Goal: Task Accomplishment & Management: Manage account settings

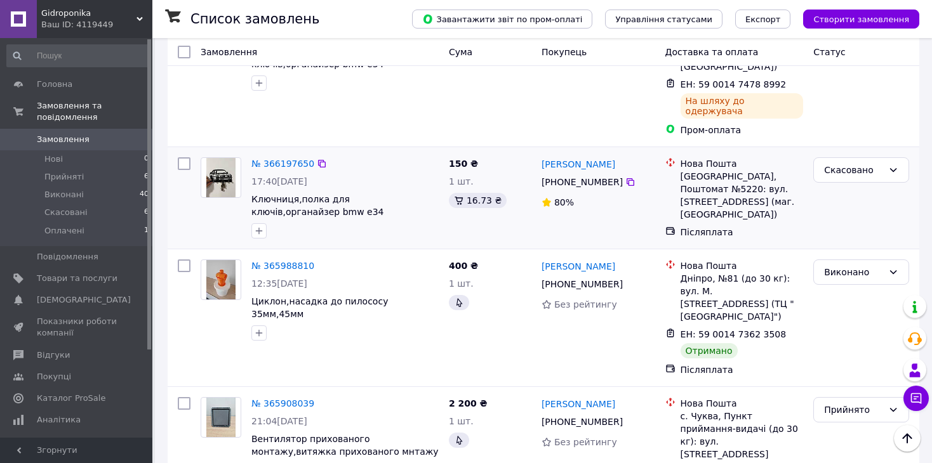
scroll to position [294, 0]
click at [108, 168] on li "Прийняті 6" at bounding box center [78, 177] width 156 height 18
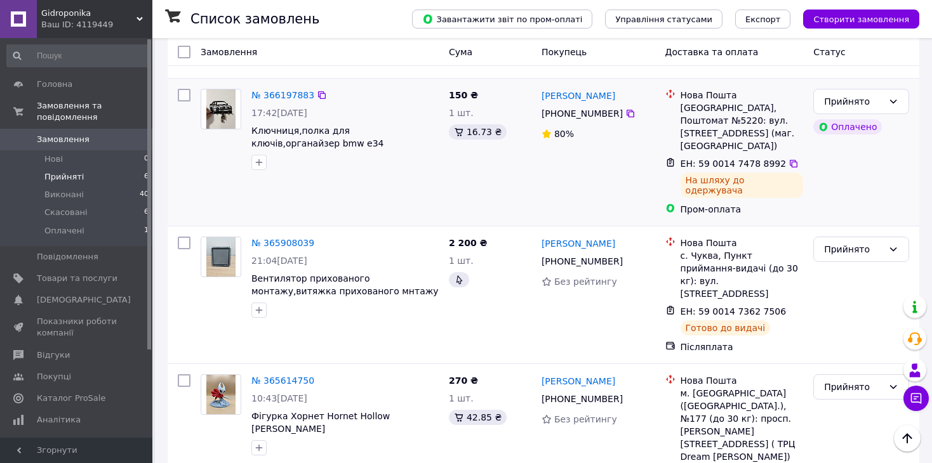
scroll to position [258, 0]
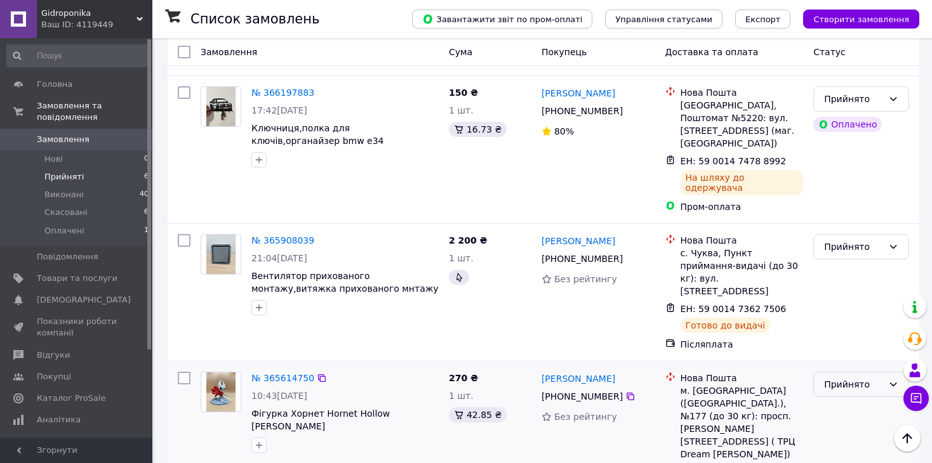
click at [855, 372] on div "Прийнято" at bounding box center [861, 384] width 96 height 25
click at [847, 327] on li "Виконано" at bounding box center [861, 328] width 95 height 23
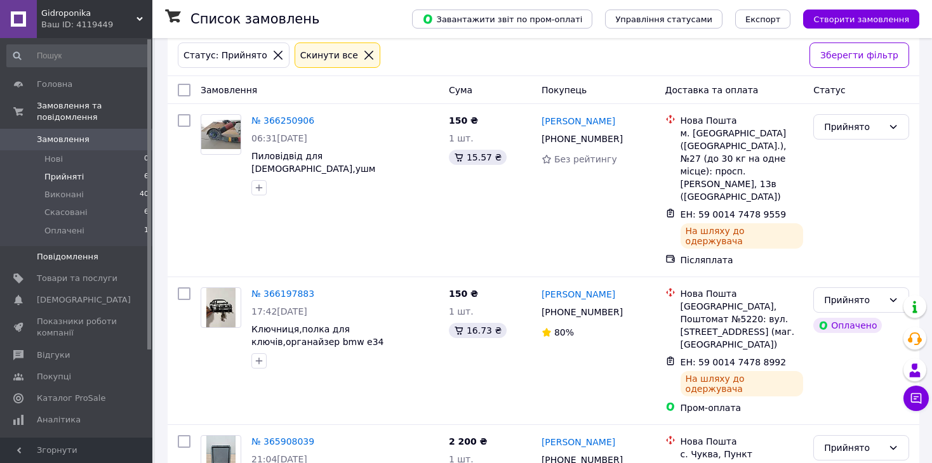
scroll to position [60, 0]
